Goal: Understand process/instructions

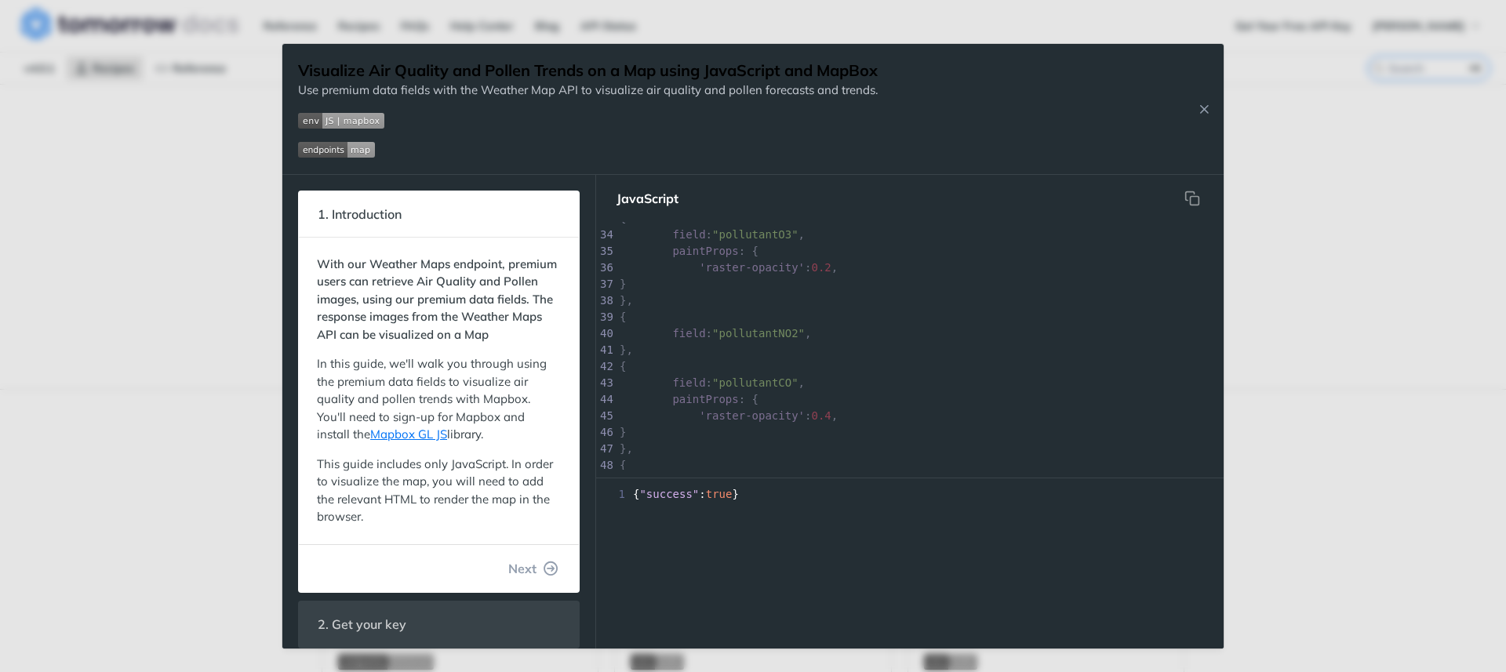
scroll to position [966, 0]
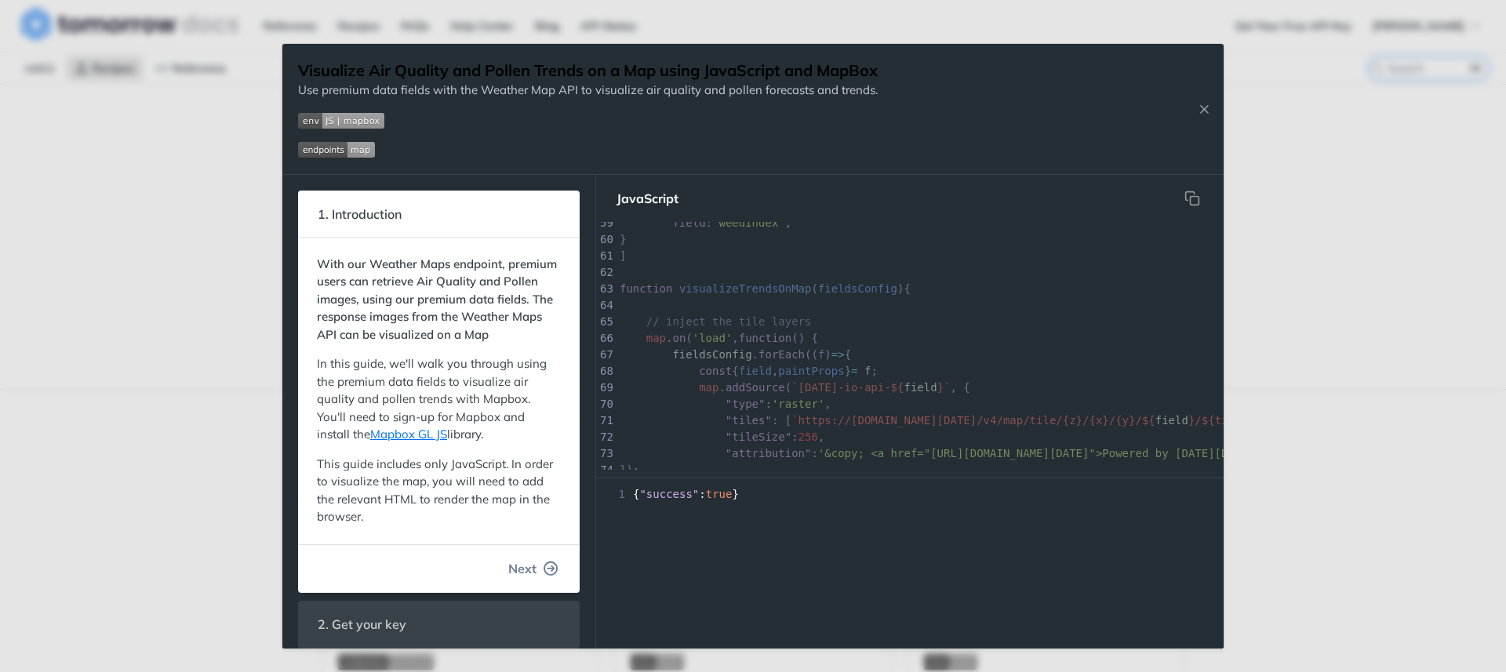
click at [530, 583] on button "Next" at bounding box center [533, 568] width 75 height 31
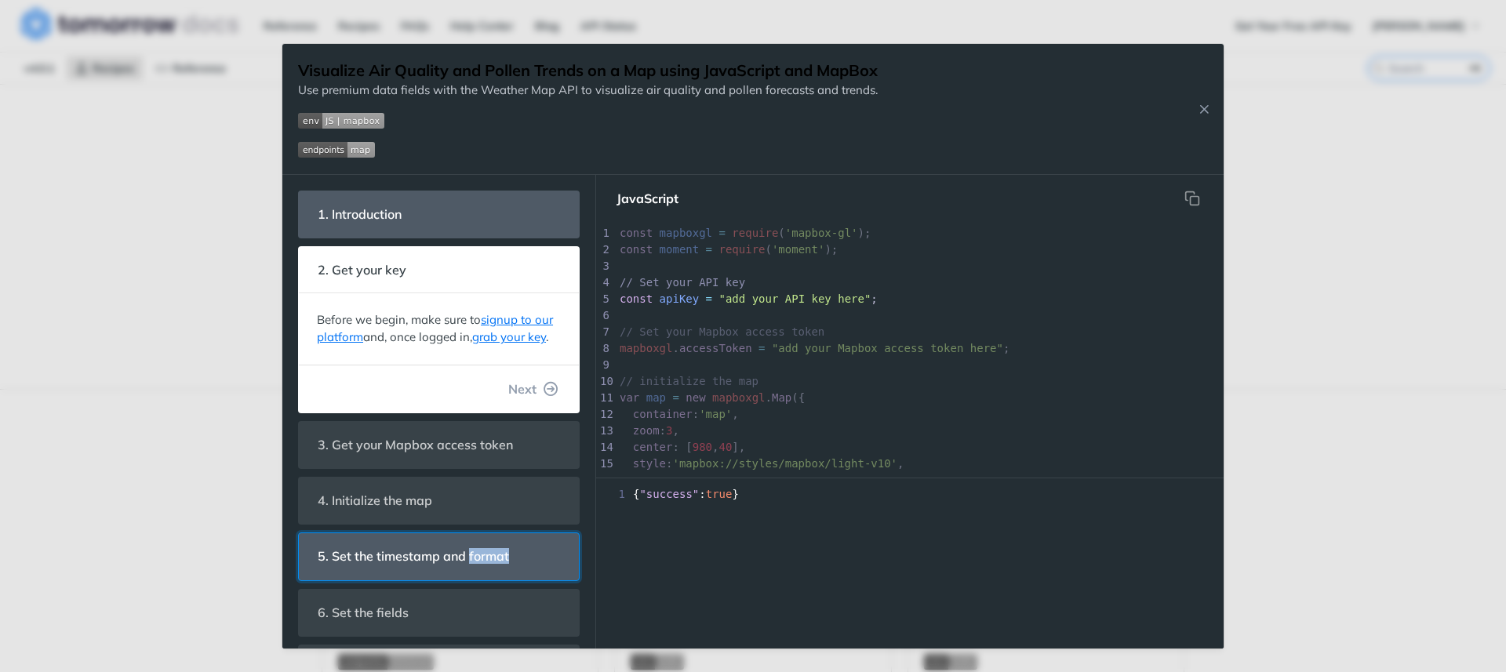
click at [530, 580] on header "5. Set the timestamp and format" at bounding box center [439, 556] width 280 height 46
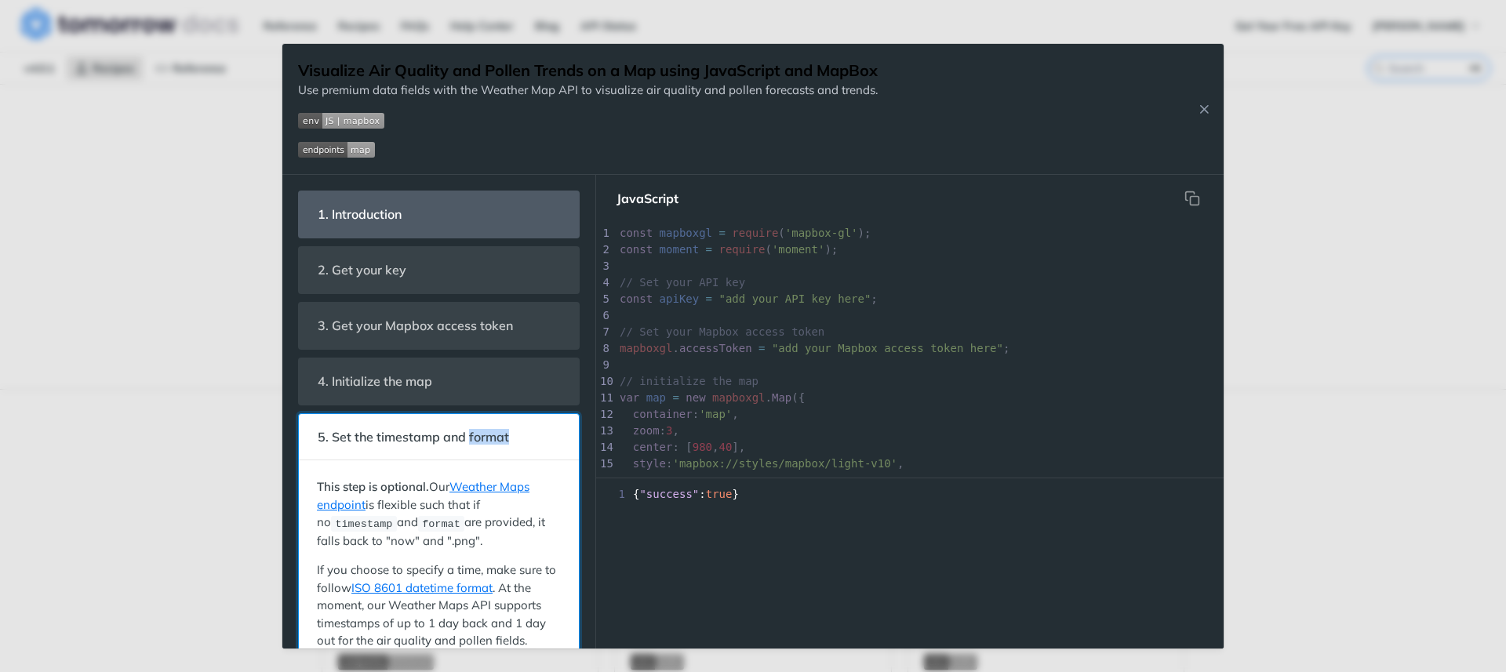
scroll to position [202, 0]
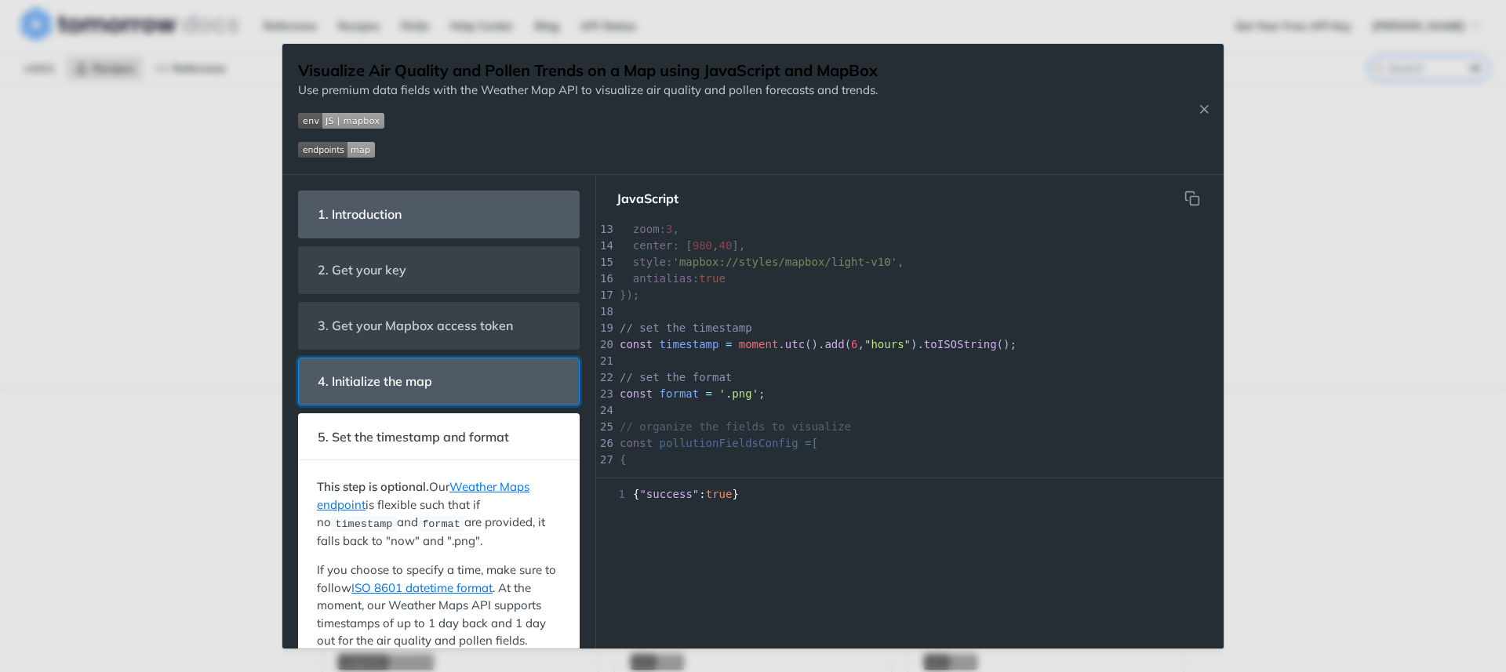
click at [506, 383] on header "4. Initialize the map" at bounding box center [439, 382] width 280 height 46
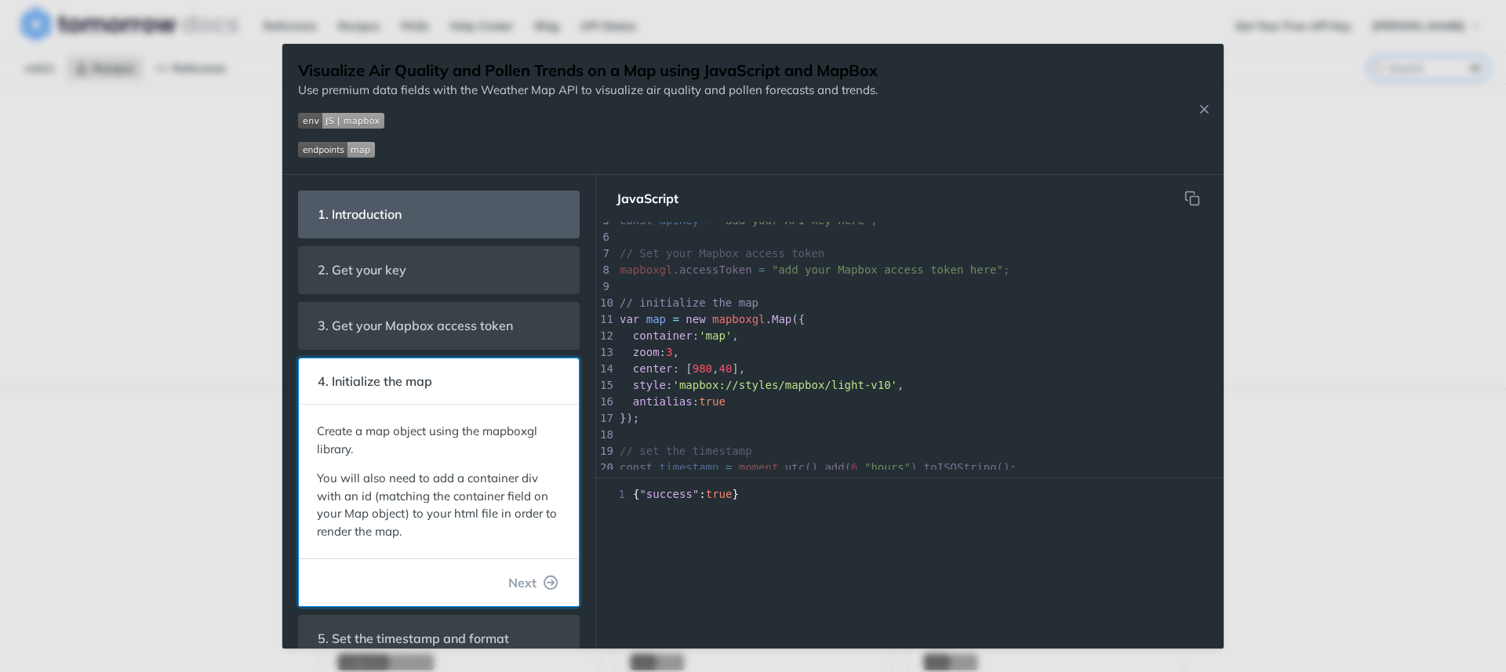
scroll to position [144, 0]
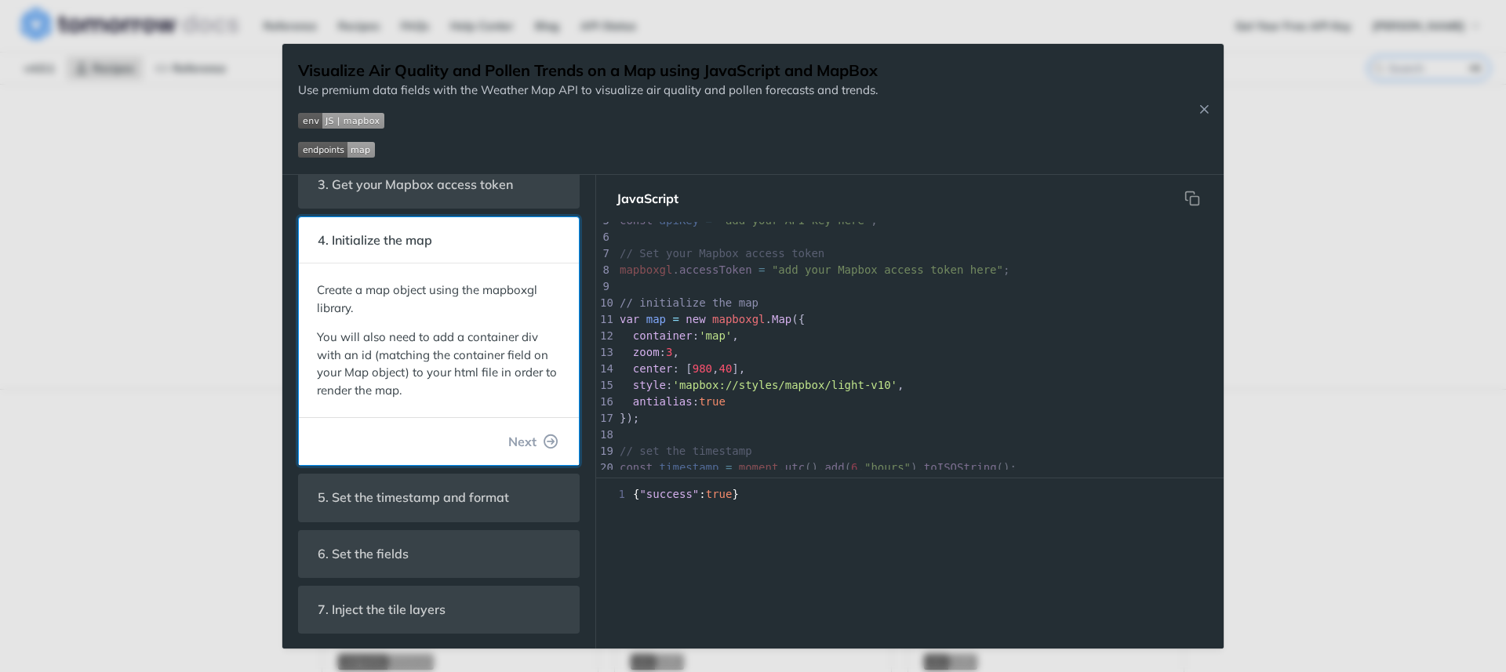
click at [526, 418] on footer "Next" at bounding box center [439, 441] width 280 height 48
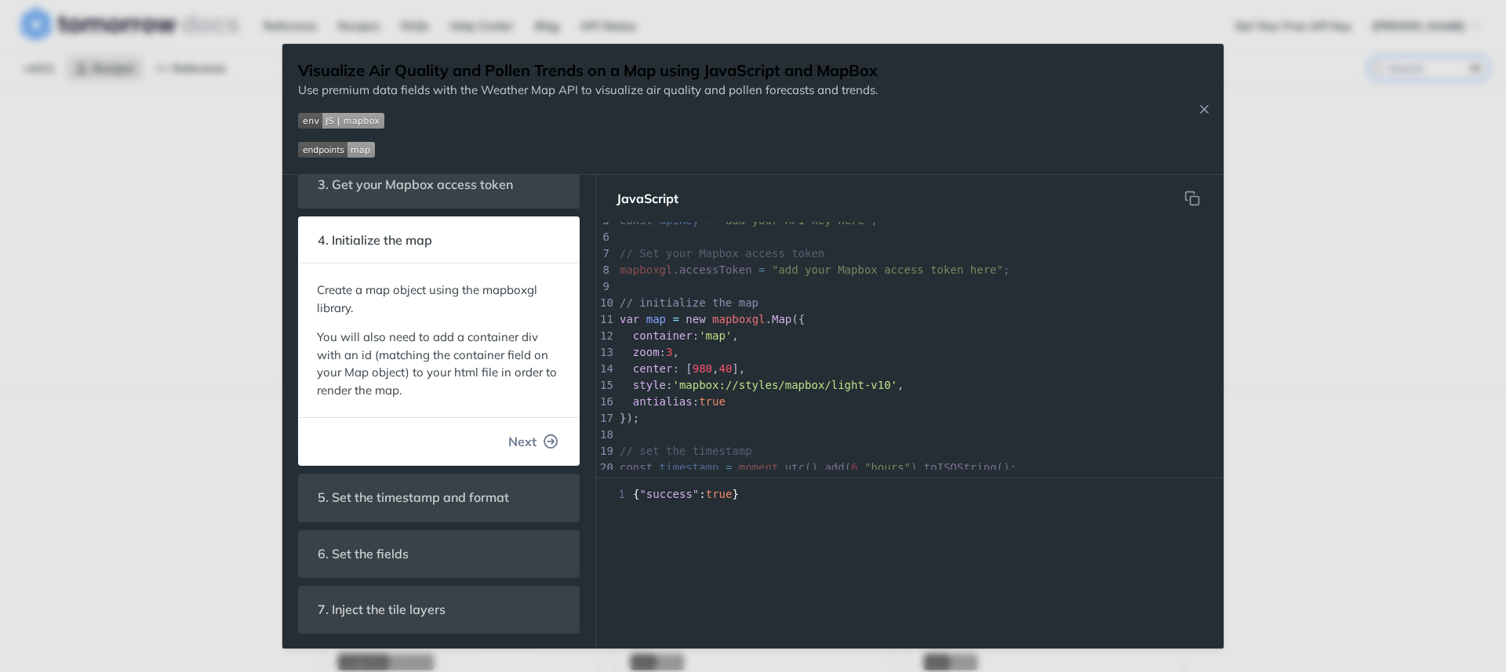
click at [530, 448] on button "Next" at bounding box center [533, 441] width 75 height 31
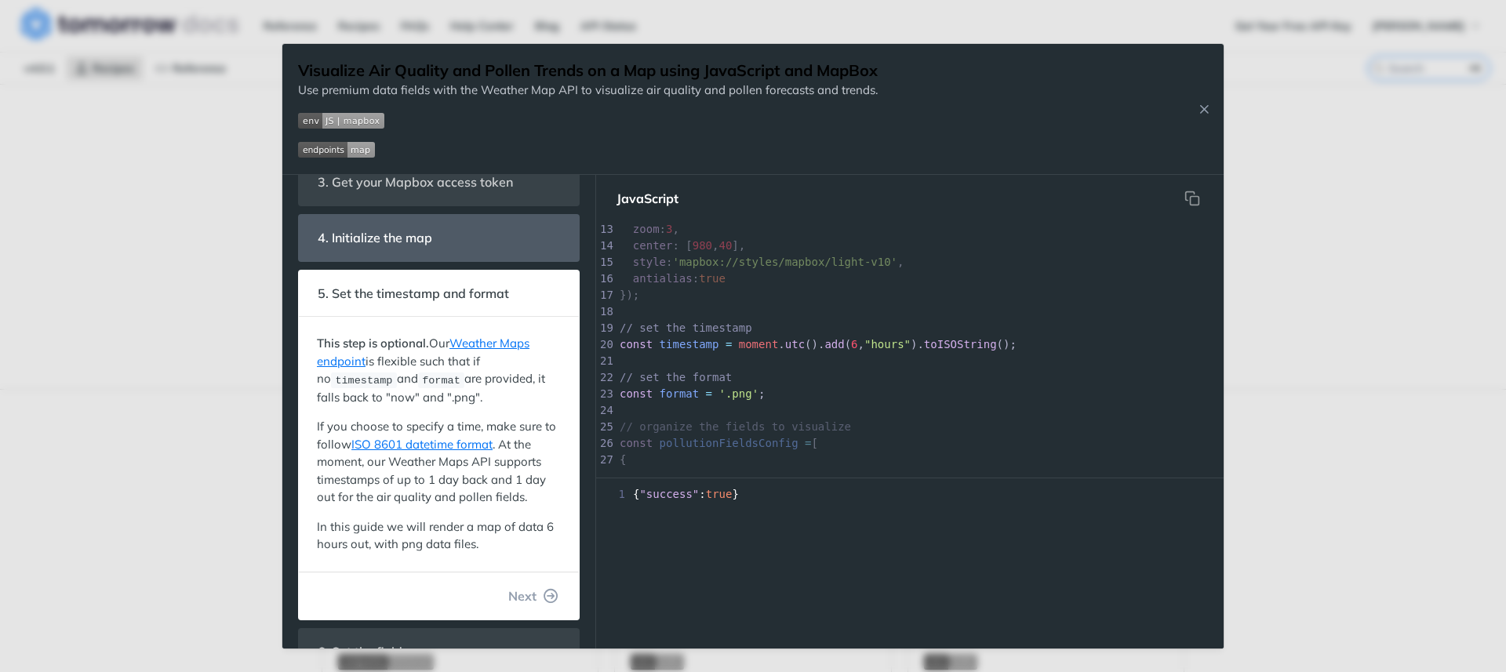
scroll to position [243, 0]
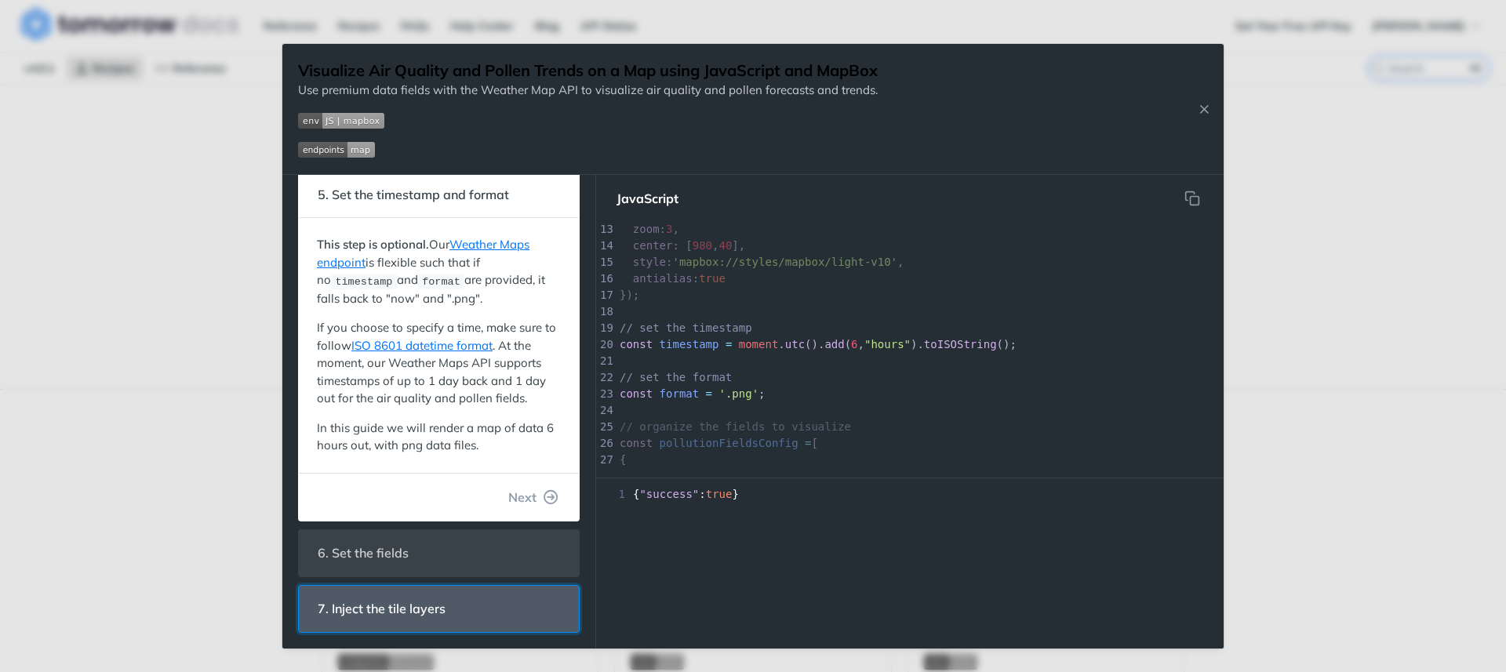
click at [507, 610] on header "7. Inject the tile layers" at bounding box center [439, 609] width 280 height 46
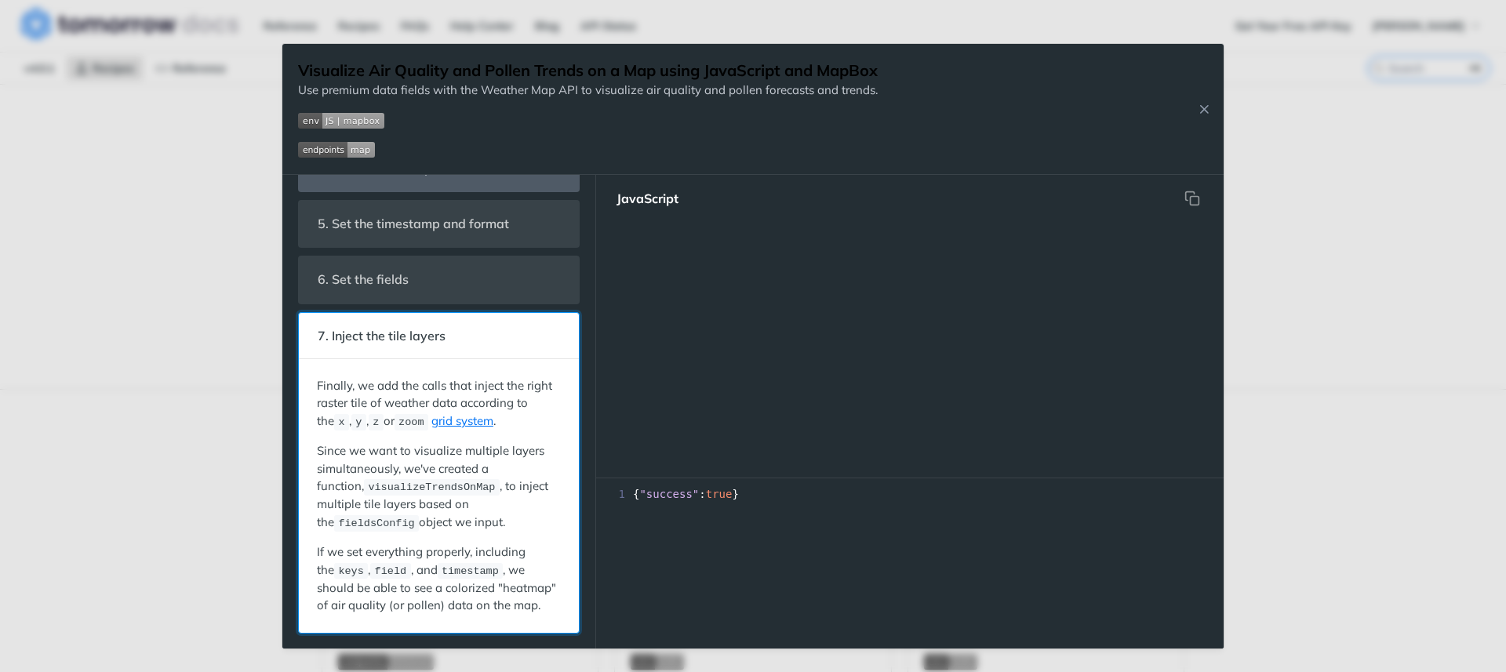
scroll to position [1054, 0]
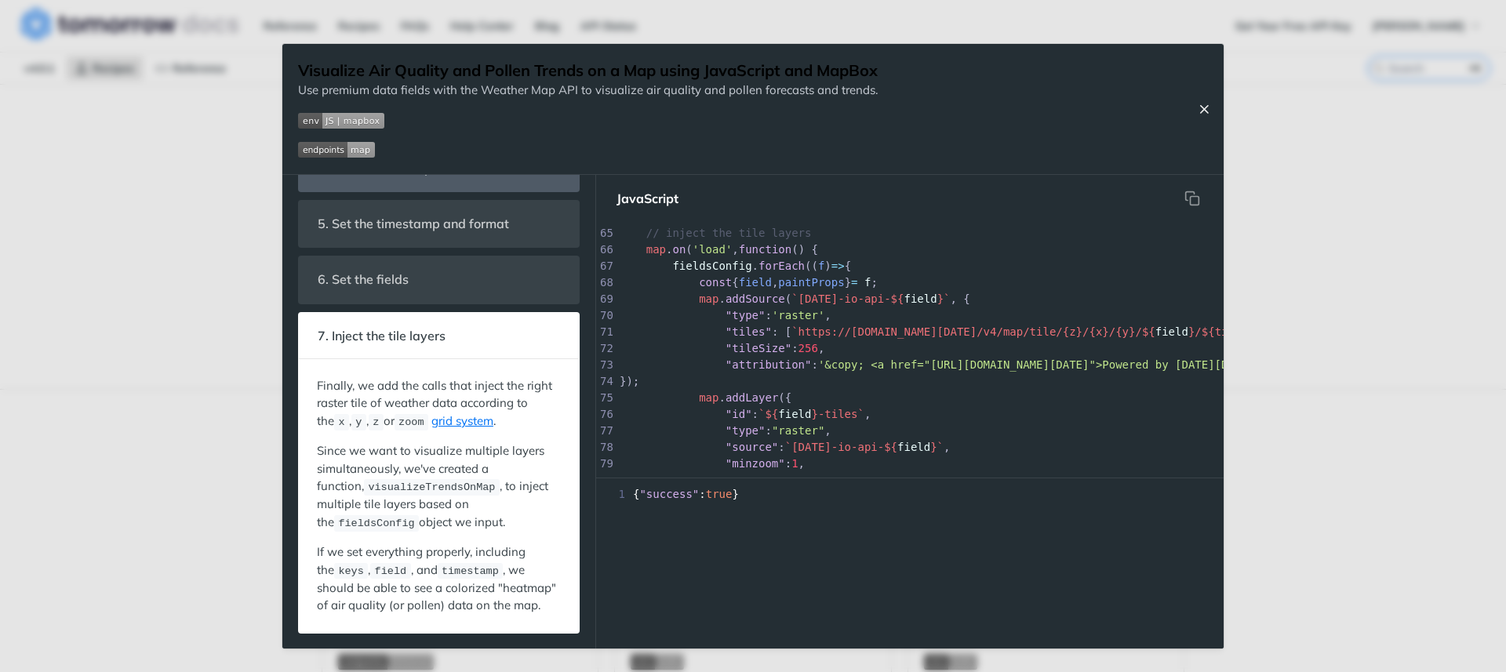
click at [1199, 105] on icon "Close Recipe" at bounding box center [1204, 109] width 14 height 14
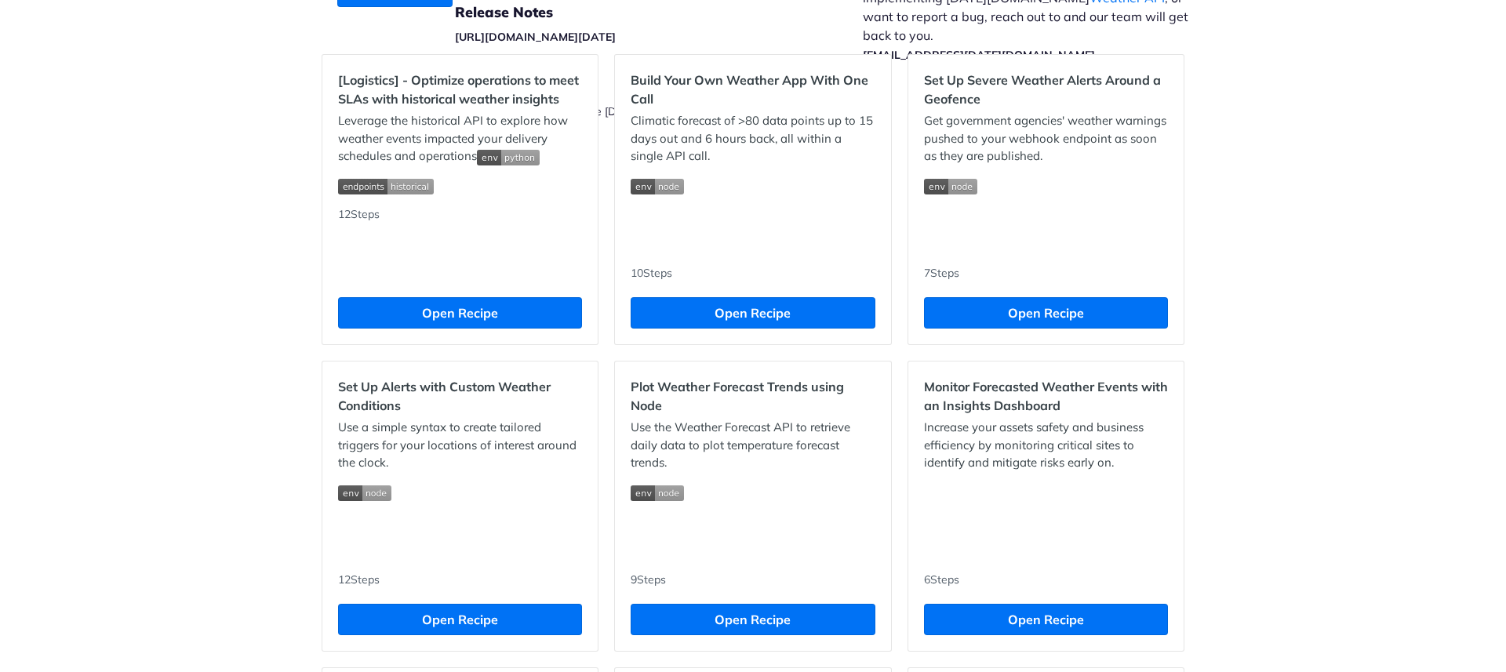
scroll to position [214, 0]
